Goal: Task Accomplishment & Management: Manage account settings

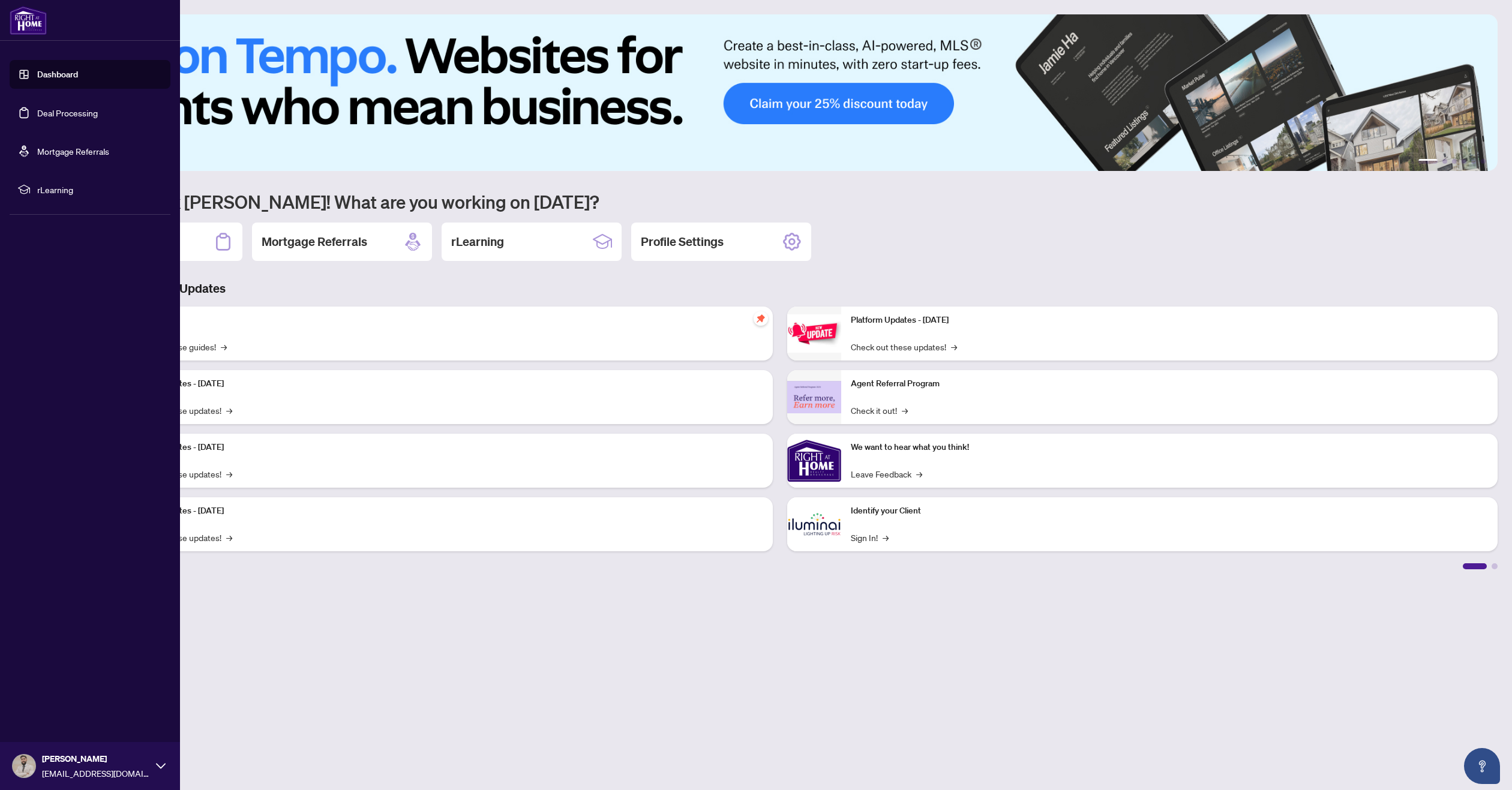
click at [72, 113] on link "Deal Processing" at bounding box center [67, 113] width 61 height 11
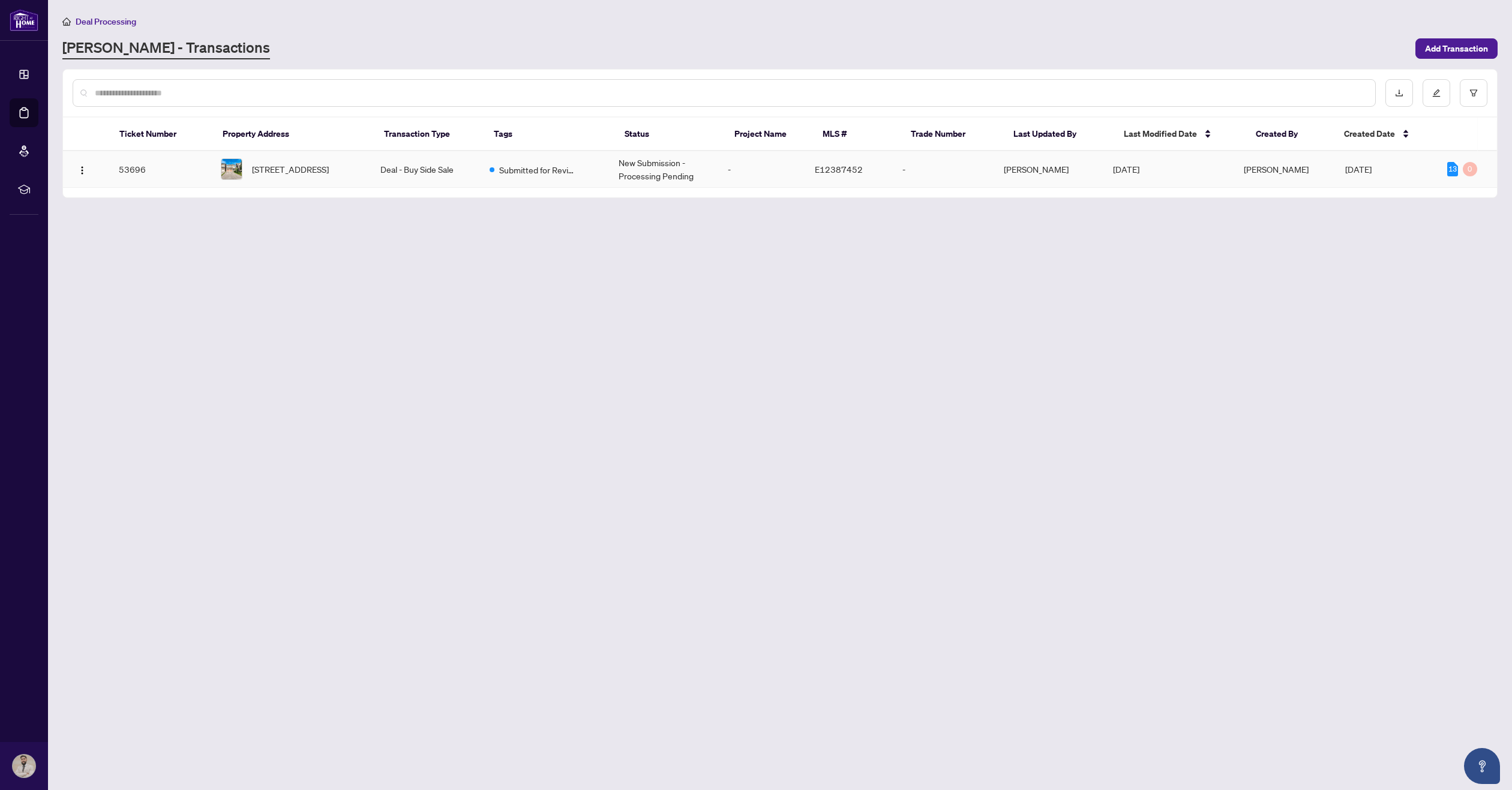
click at [178, 172] on td "53696" at bounding box center [160, 170] width 102 height 37
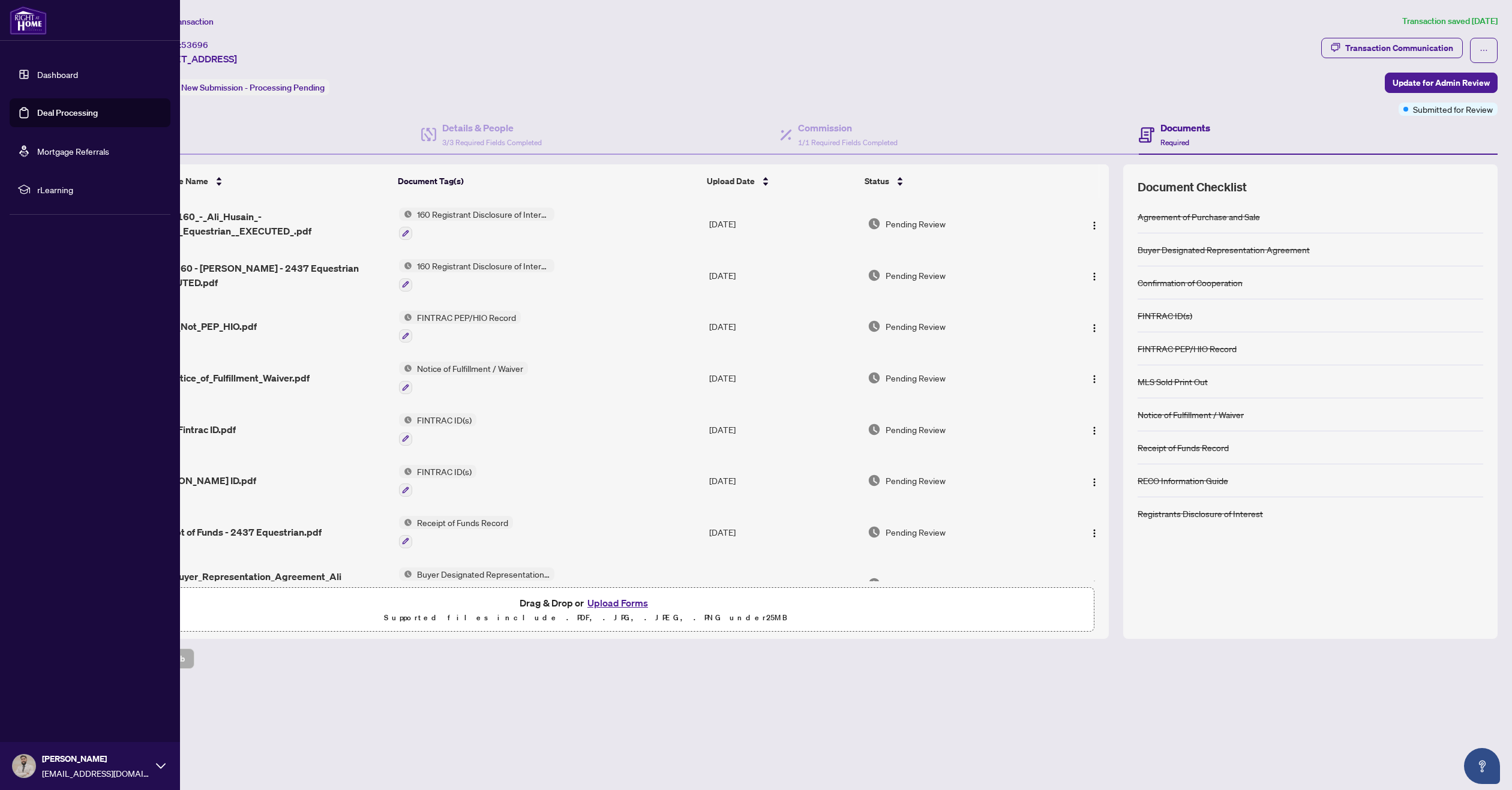
click at [51, 69] on link "Dashboard" at bounding box center [58, 74] width 41 height 11
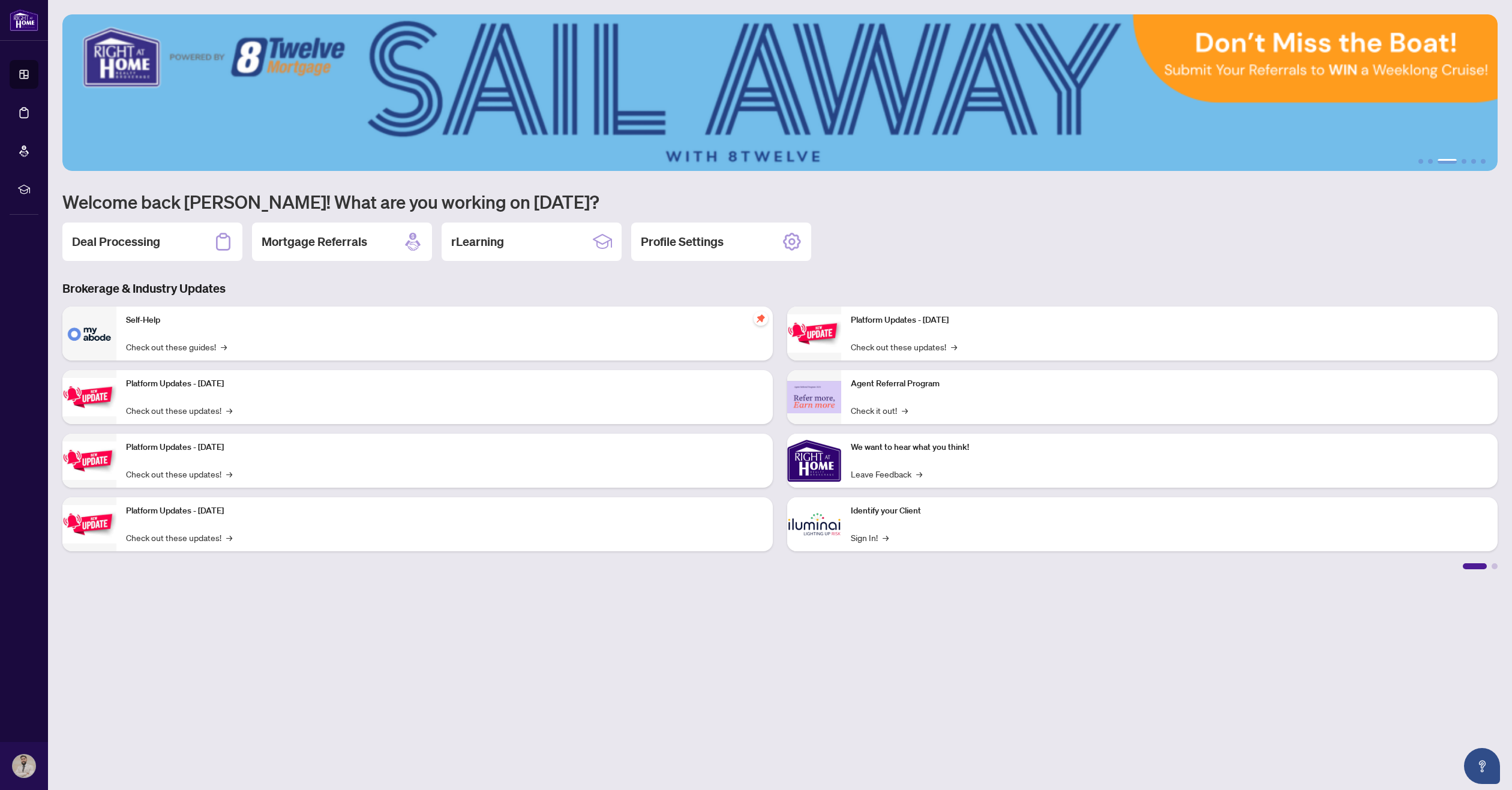
click at [450, 680] on main "1 2 3 4 5 6 Welcome back [PERSON_NAME]! What are you working on [DATE]? Deal Pr…" at bounding box center [779, 395] width 1464 height 790
